Goal: Complete application form

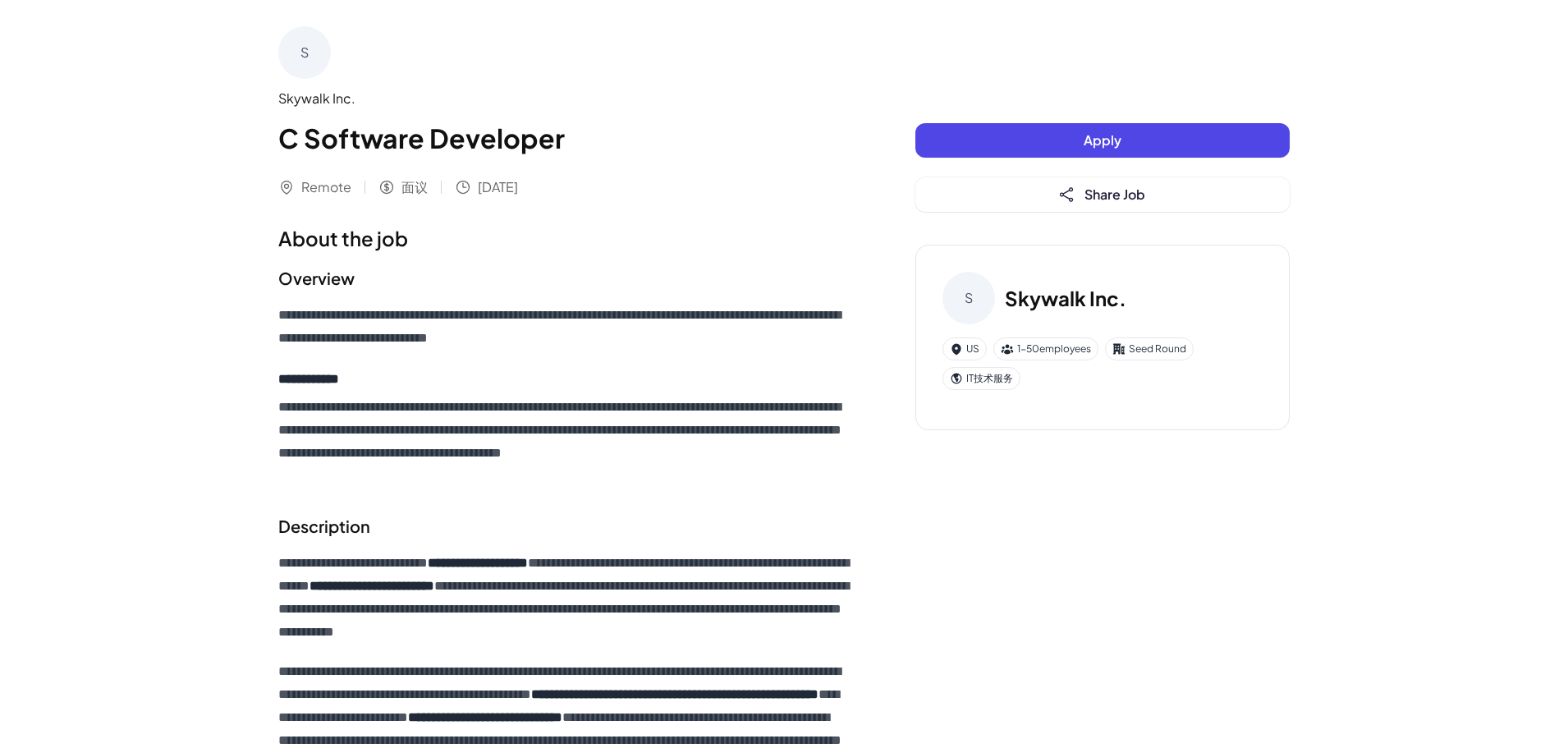
click at [1083, 141] on button "Apply" at bounding box center [1103, 140] width 374 height 34
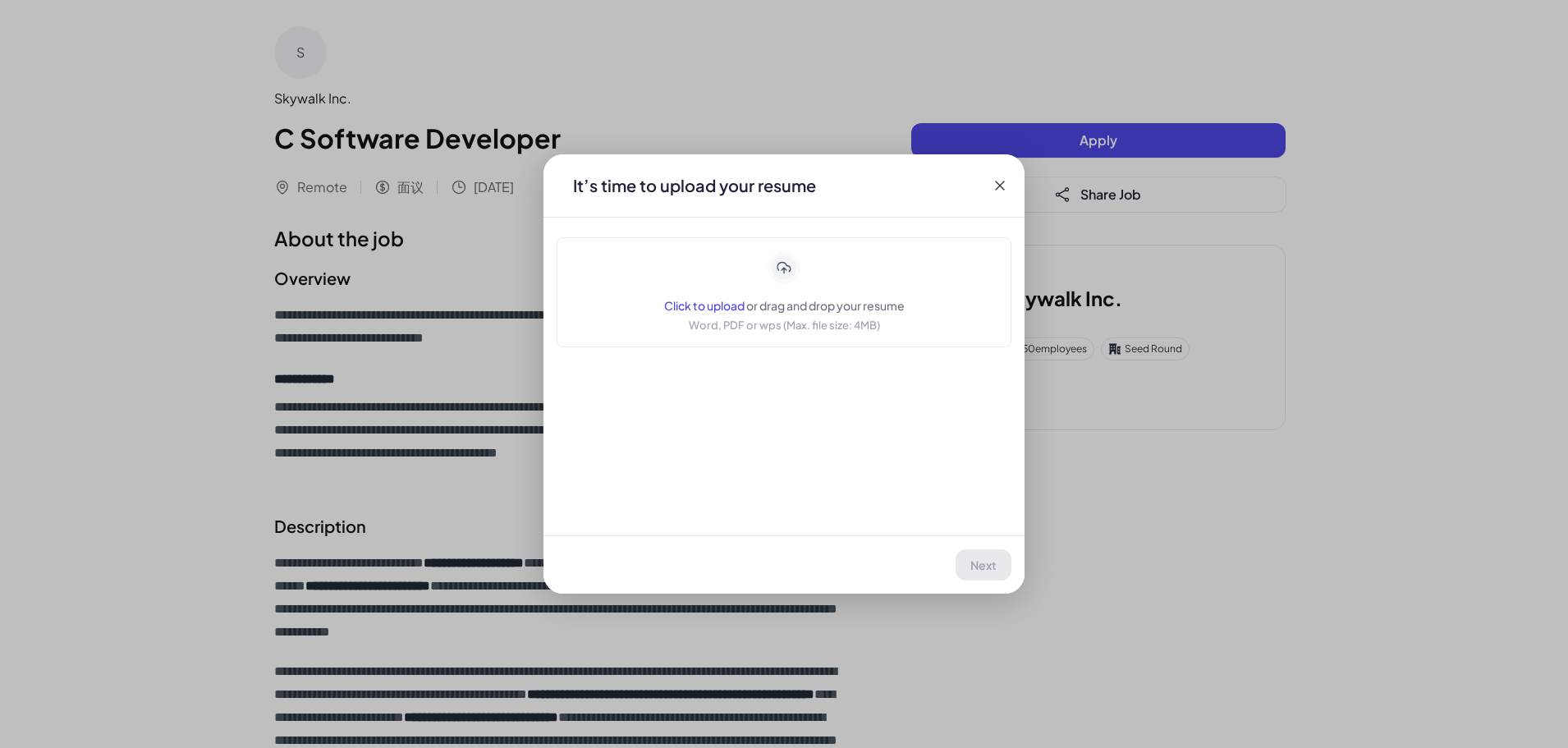
click at [1003, 186] on icon at bounding box center [1000, 185] width 16 height 16
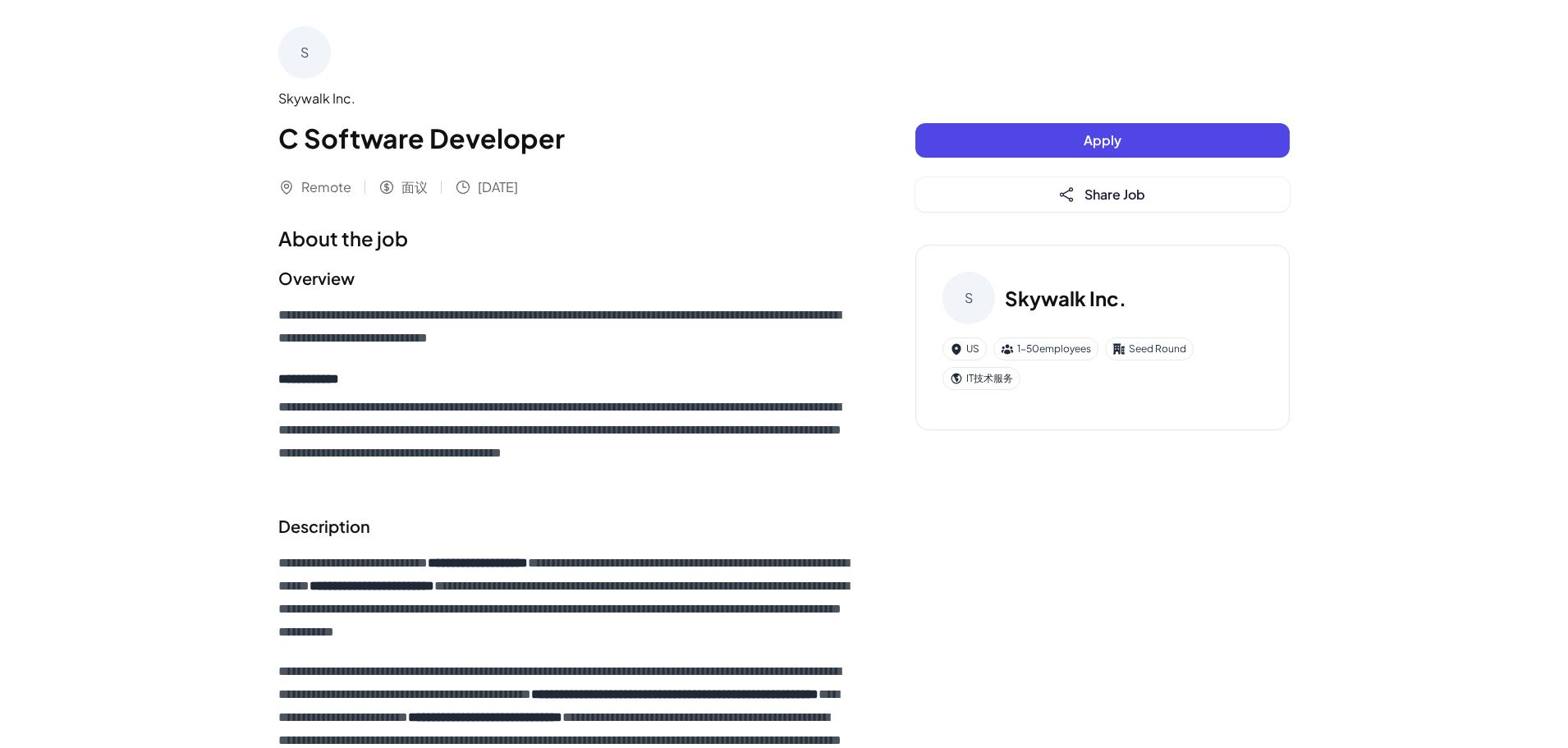
click at [1010, 137] on button "Apply" at bounding box center [1103, 140] width 374 height 34
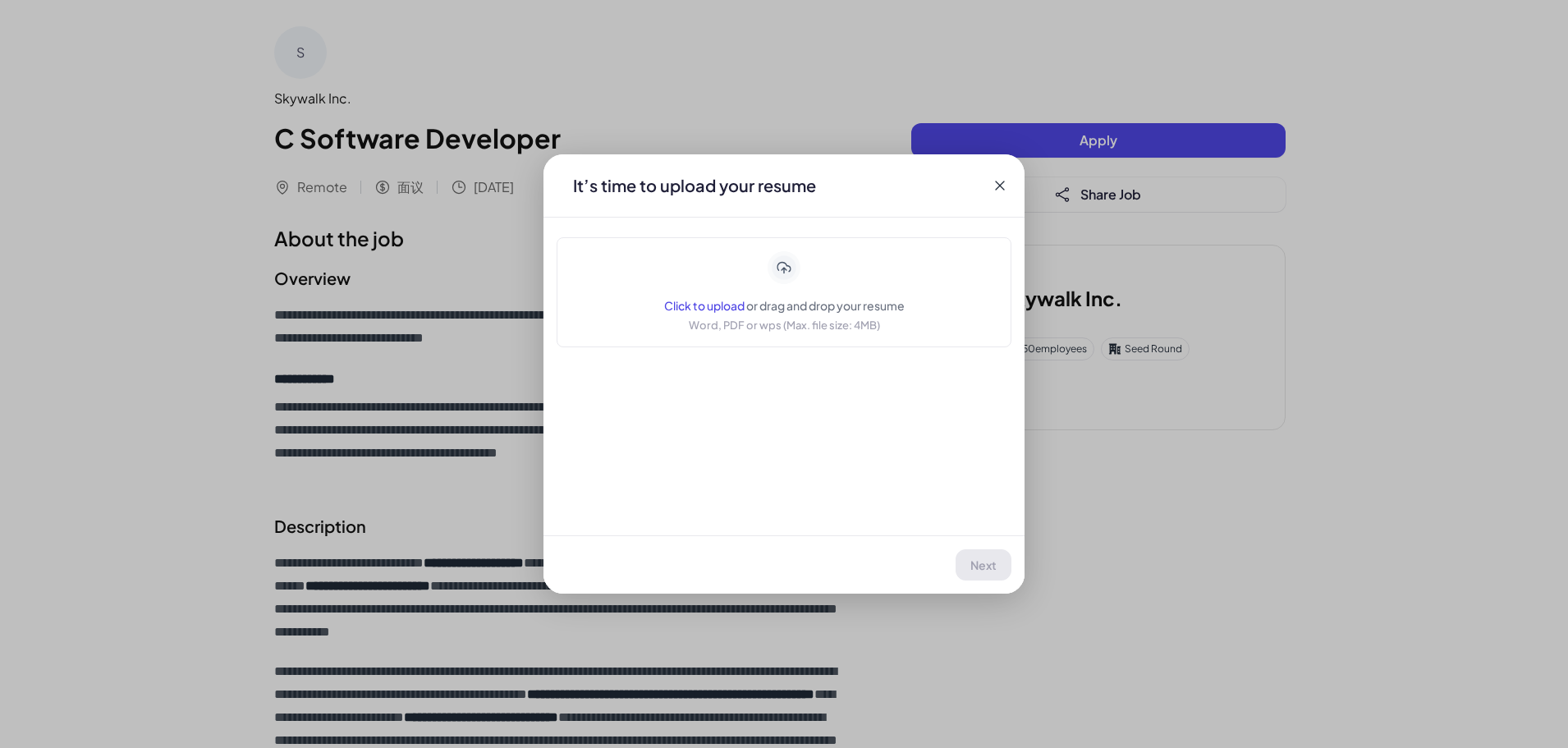
click at [680, 309] on span "Click to upload" at bounding box center [704, 305] width 80 height 15
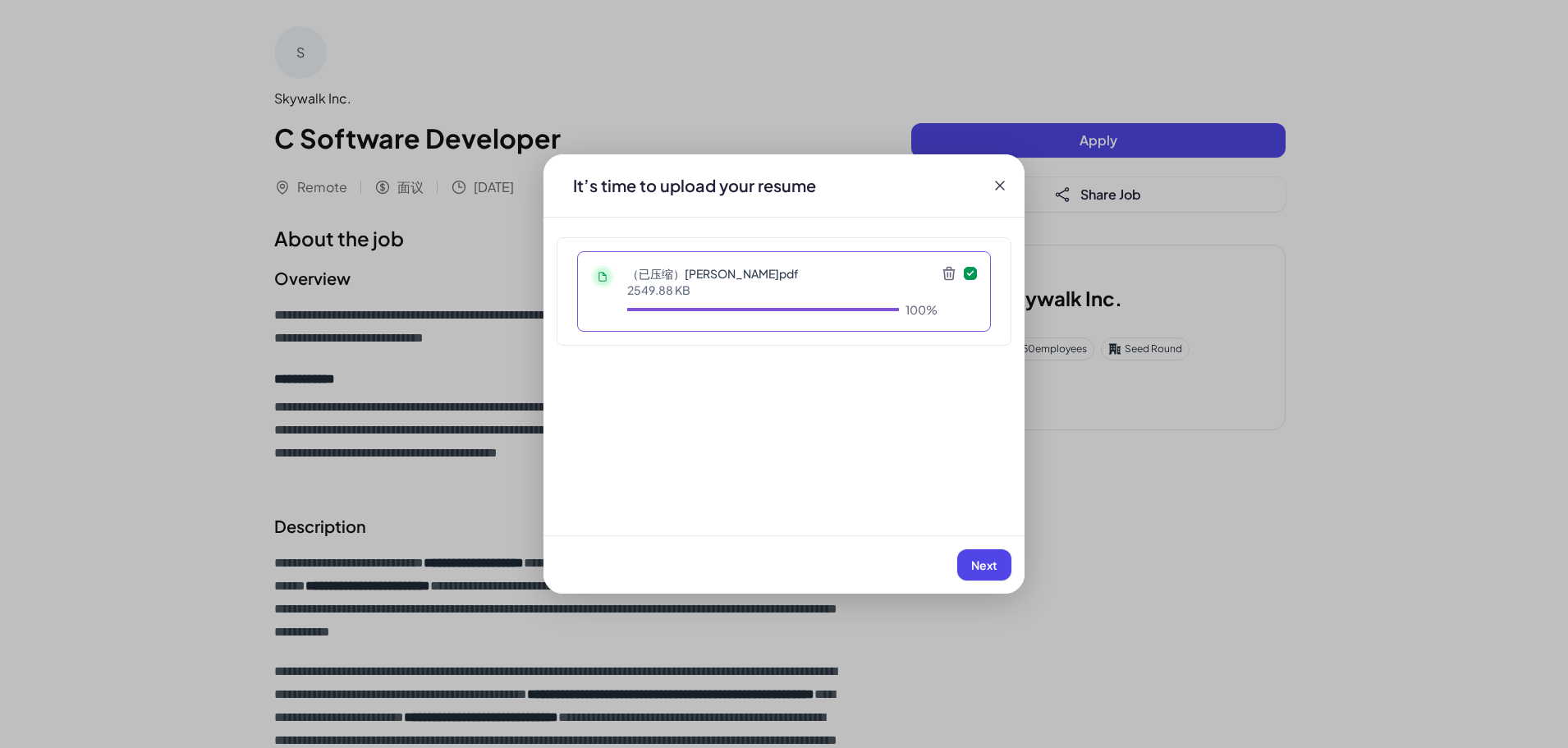
click at [976, 561] on span "Next" at bounding box center [984, 565] width 26 height 15
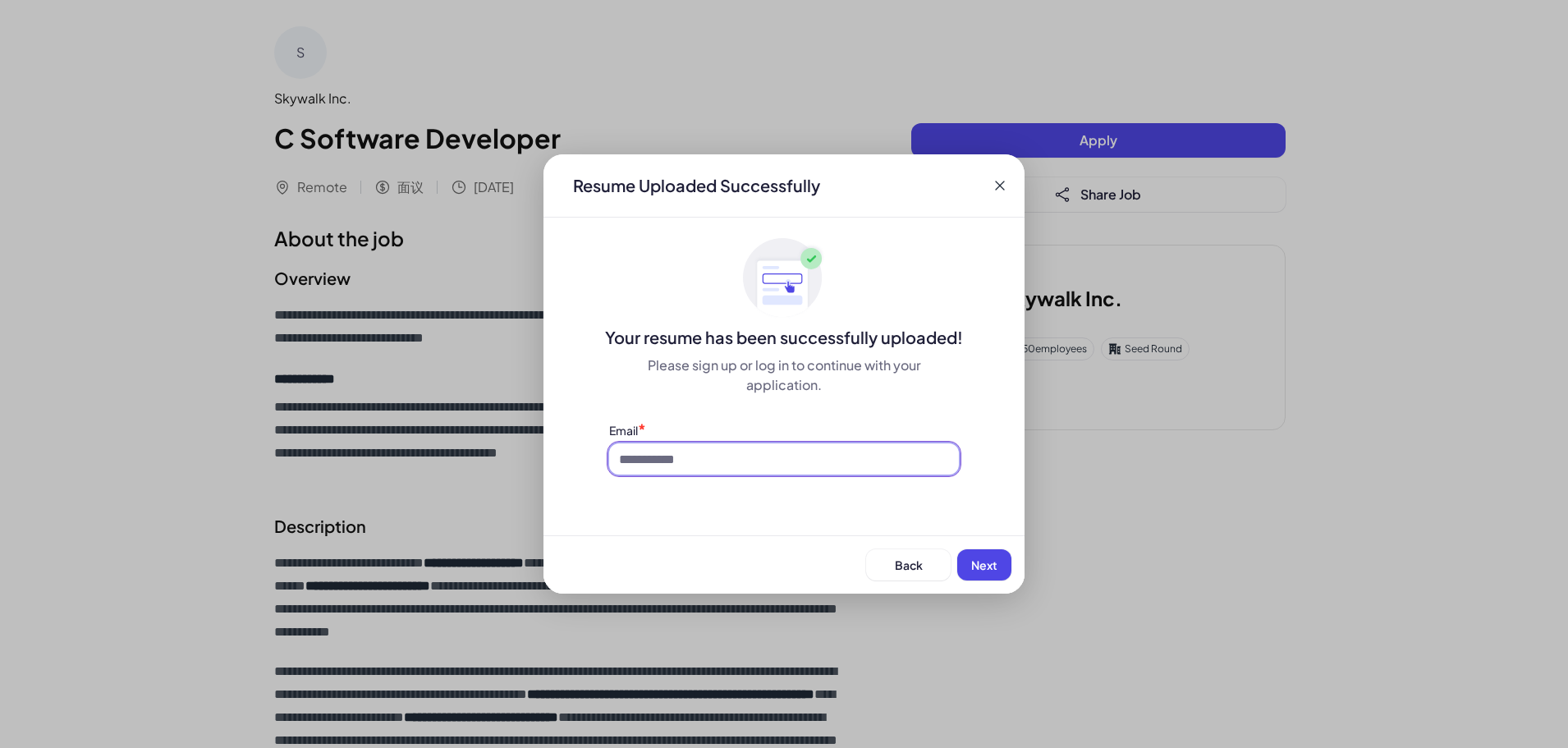
click at [678, 457] on input at bounding box center [784, 458] width 350 height 31
type input "**********"
click at [985, 565] on span "Next" at bounding box center [984, 565] width 26 height 15
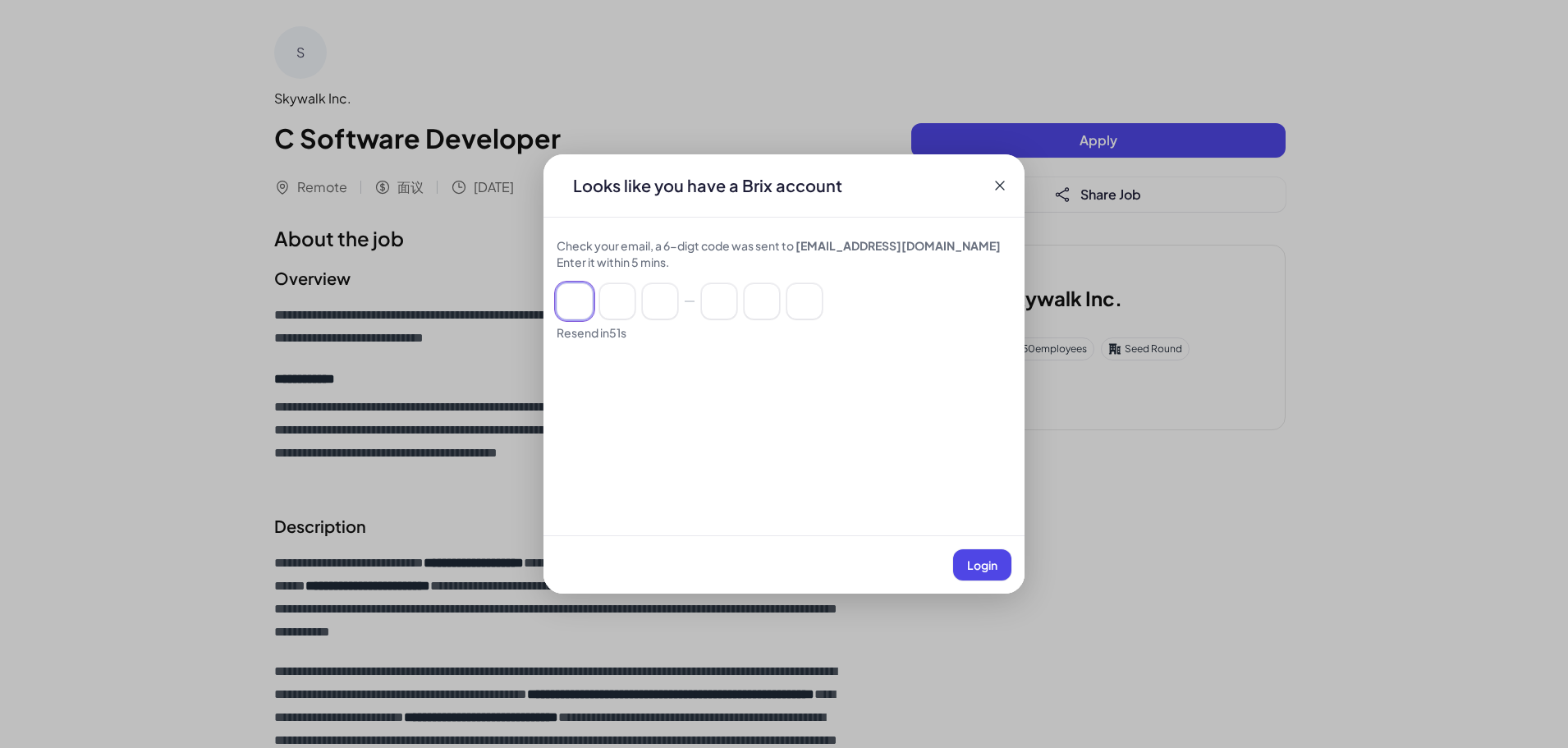
click at [567, 298] on input at bounding box center [575, 301] width 36 height 36
type input "*"
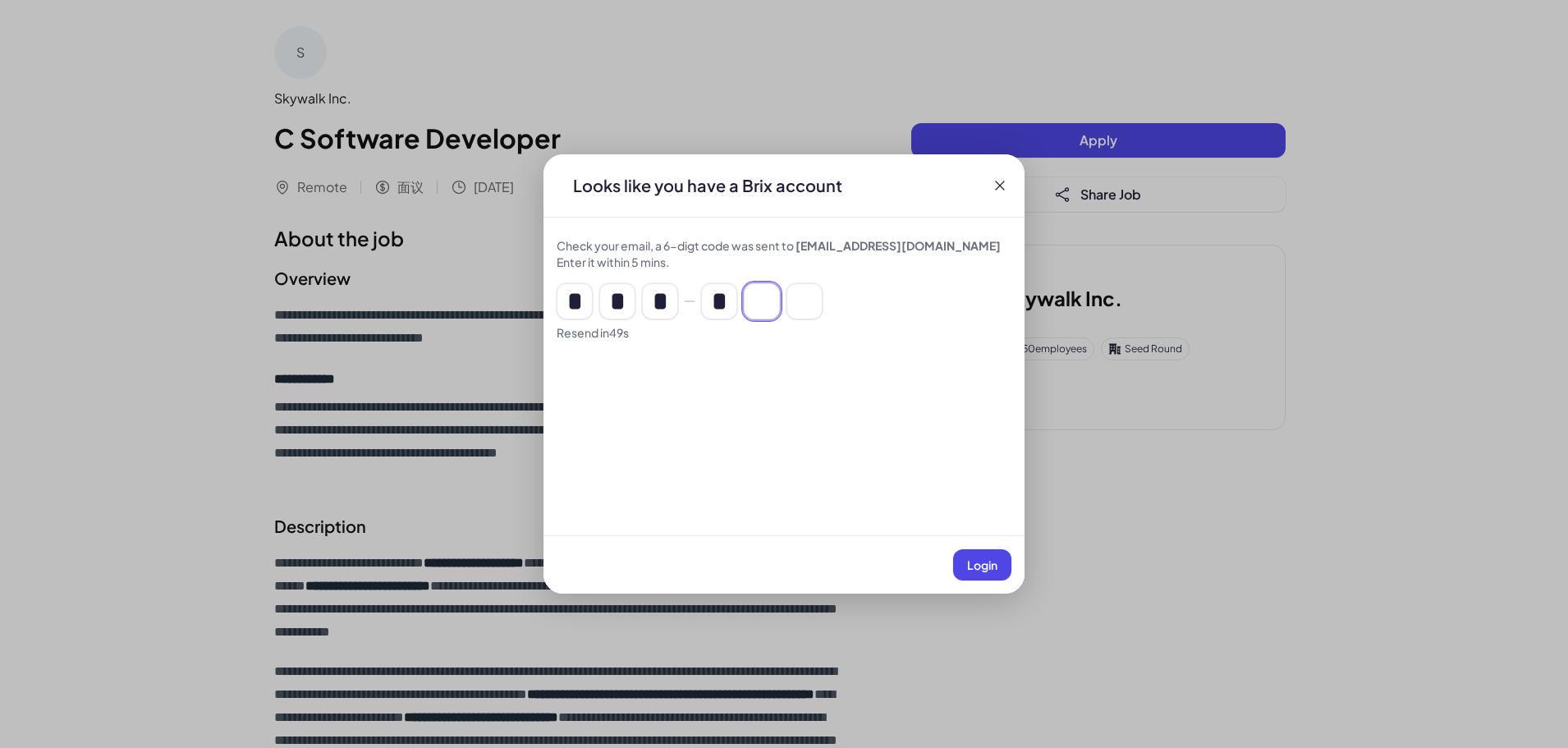
type input "*"
click at [984, 566] on span "Login" at bounding box center [982, 565] width 30 height 15
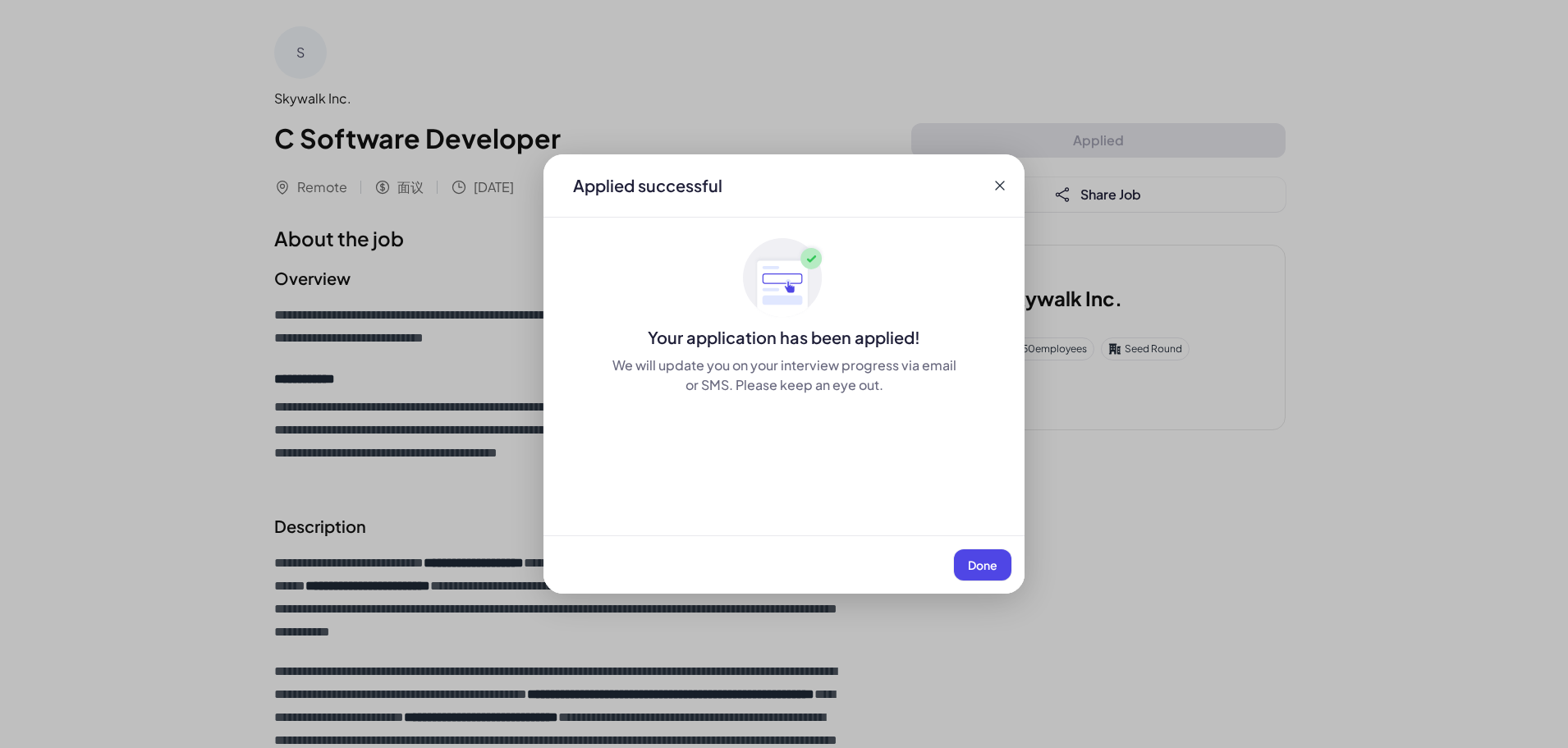
click at [984, 565] on span "Done" at bounding box center [983, 565] width 30 height 15
